Goal: Navigation & Orientation: Find specific page/section

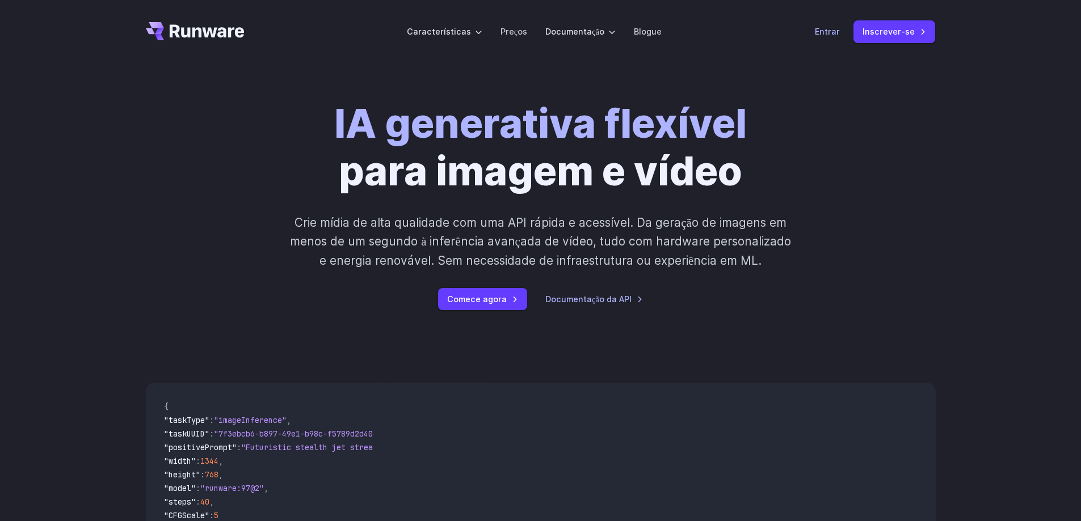
click at [838, 35] on font "Entrar" at bounding box center [827, 32] width 25 height 10
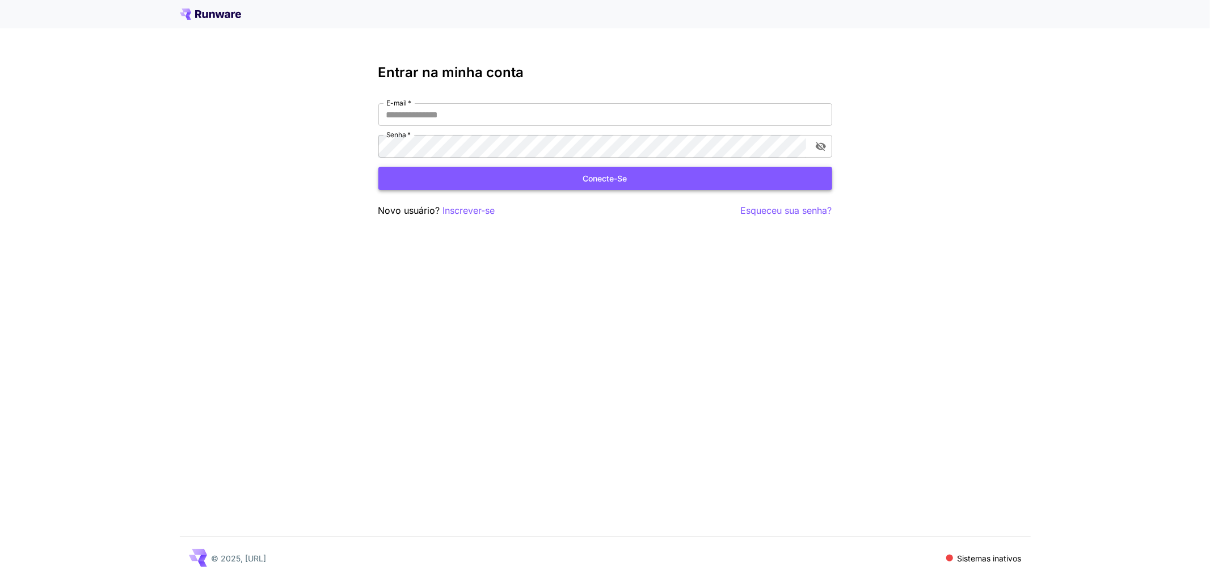
type input "**********"
click at [513, 183] on button "Conecte-se" at bounding box center [605, 178] width 454 height 23
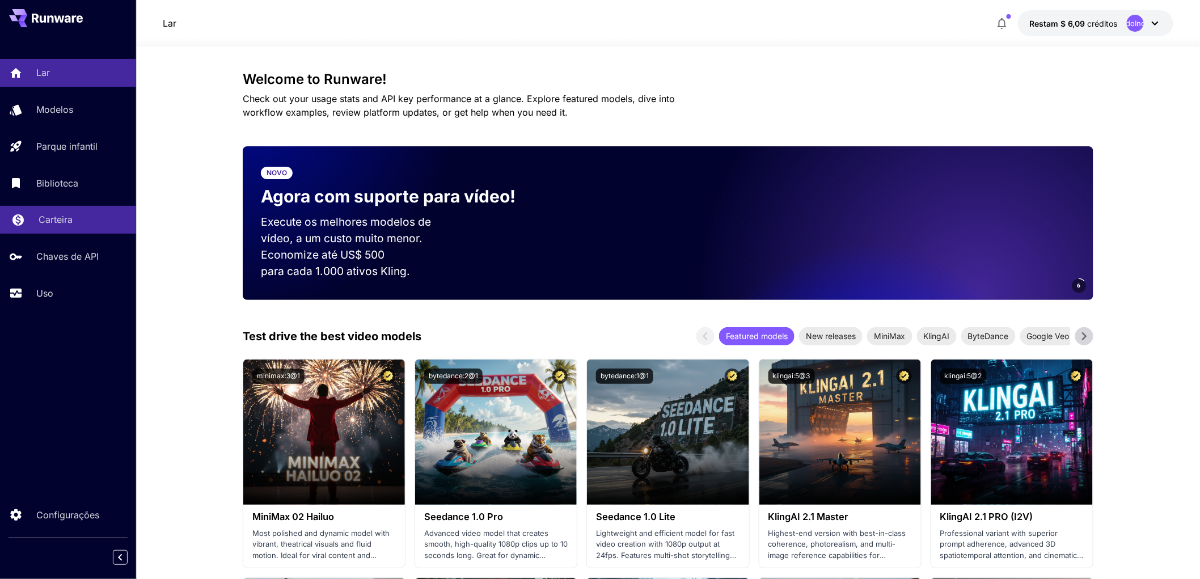
click at [63, 219] on font "Carteira" at bounding box center [56, 219] width 34 height 11
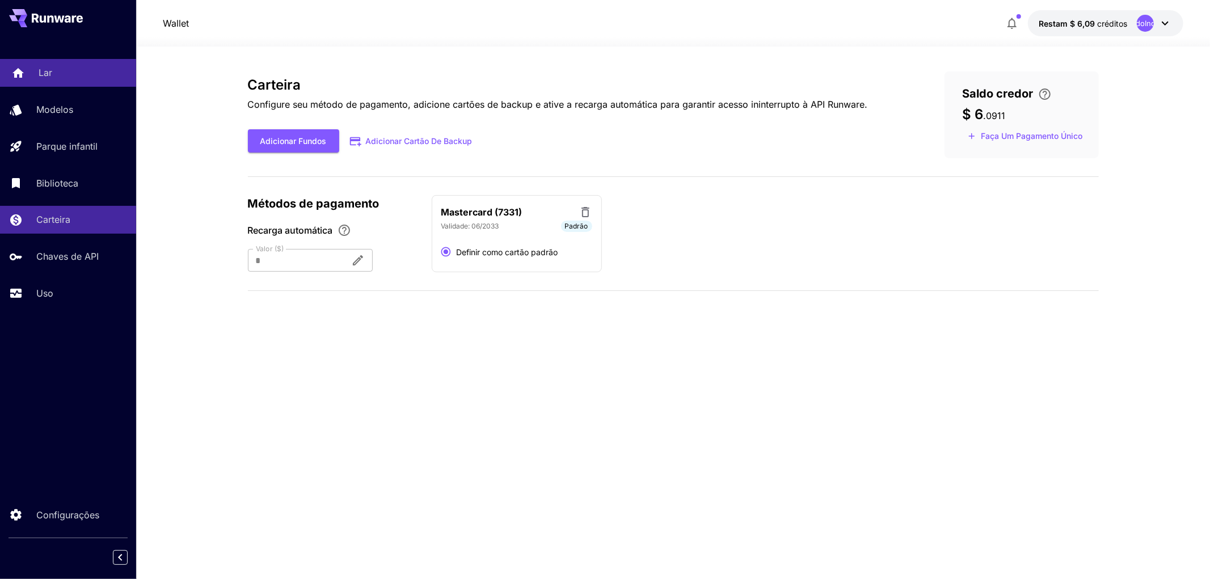
click at [48, 75] on font "Lar" at bounding box center [46, 72] width 14 height 11
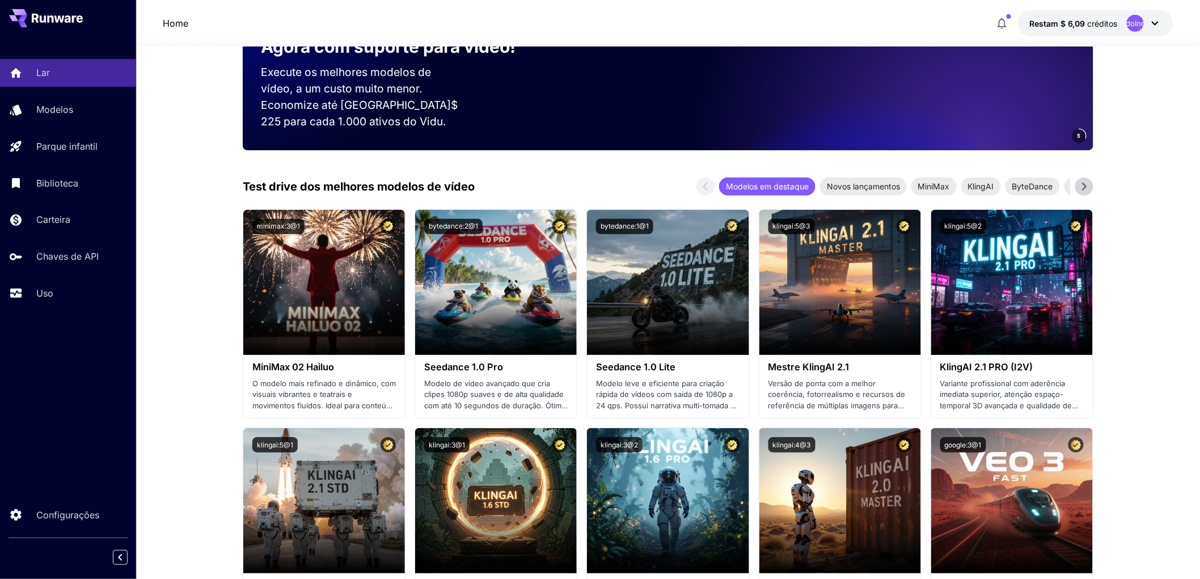
scroll to position [168, 0]
